Goal: Task Accomplishment & Management: Manage account settings

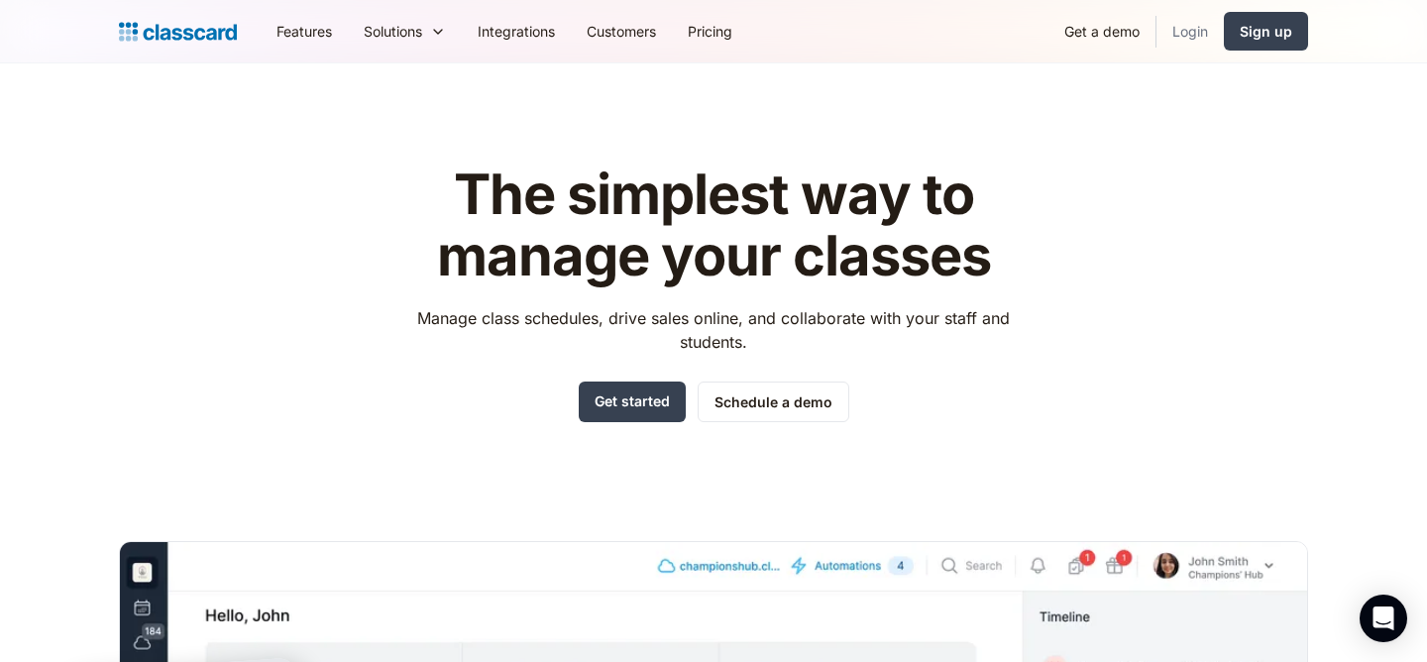
click at [1181, 27] on link "Login" at bounding box center [1190, 31] width 67 height 45
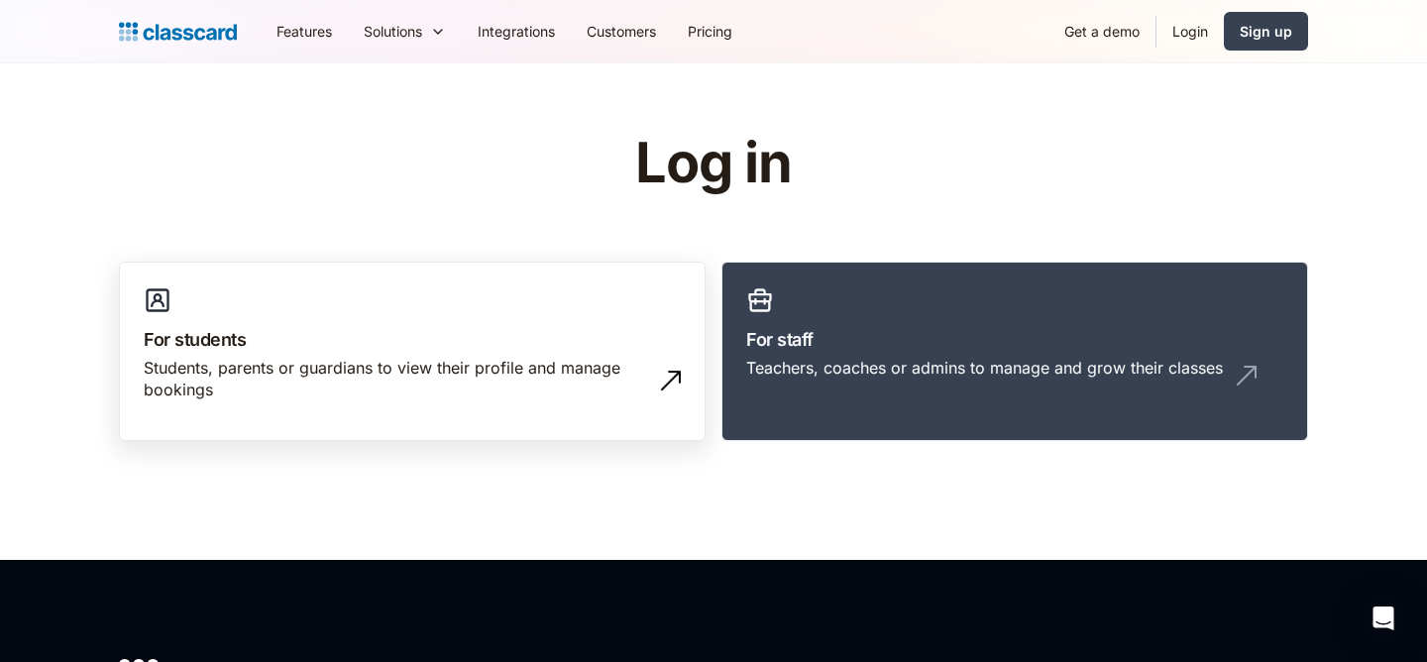
click at [511, 326] on h3 "For students" at bounding box center [412, 339] width 537 height 27
click at [476, 186] on h1 "Log in" at bounding box center [713, 163] width 629 height 61
click at [282, 189] on div "Log in For students Students, parents or guardians to view their profile and ma…" at bounding box center [713, 295] width 1189 height 324
